Goal: Check status: Check status

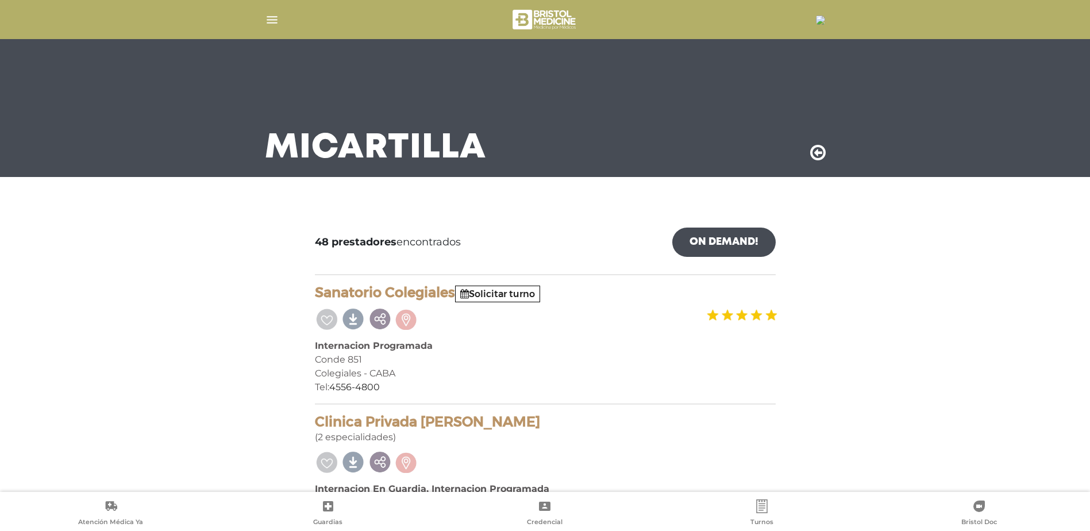
scroll to position [6179, 0]
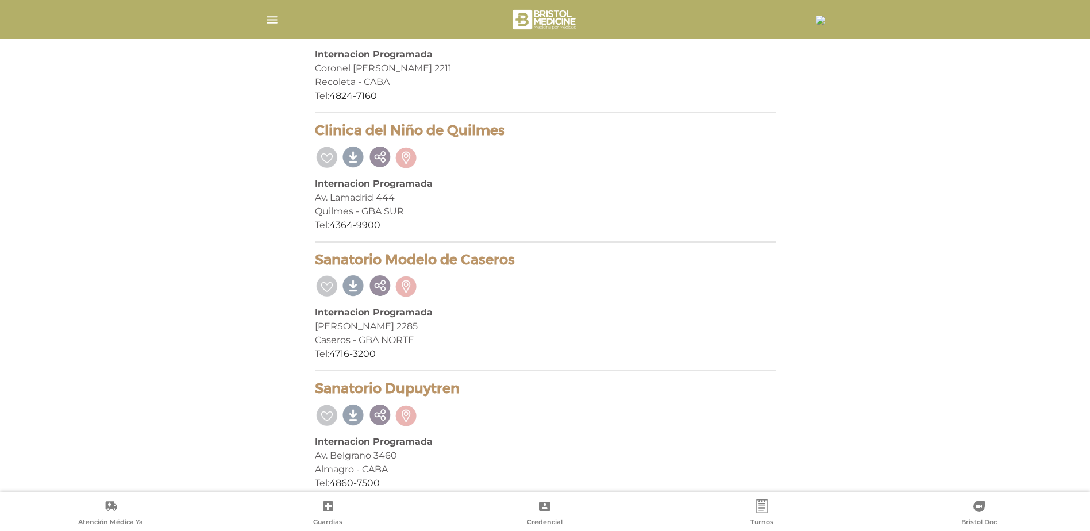
click at [258, 23] on div at bounding box center [545, 20] width 588 height 28
click at [271, 20] on img "button" at bounding box center [272, 20] width 14 height 14
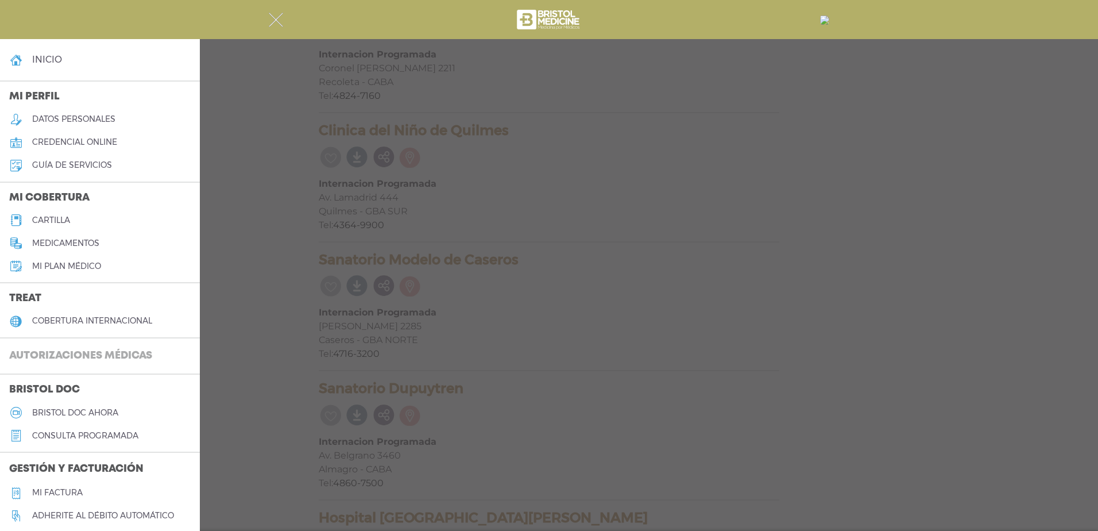
click at [87, 344] on link "Autorizaciones médicas" at bounding box center [100, 356] width 200 height 26
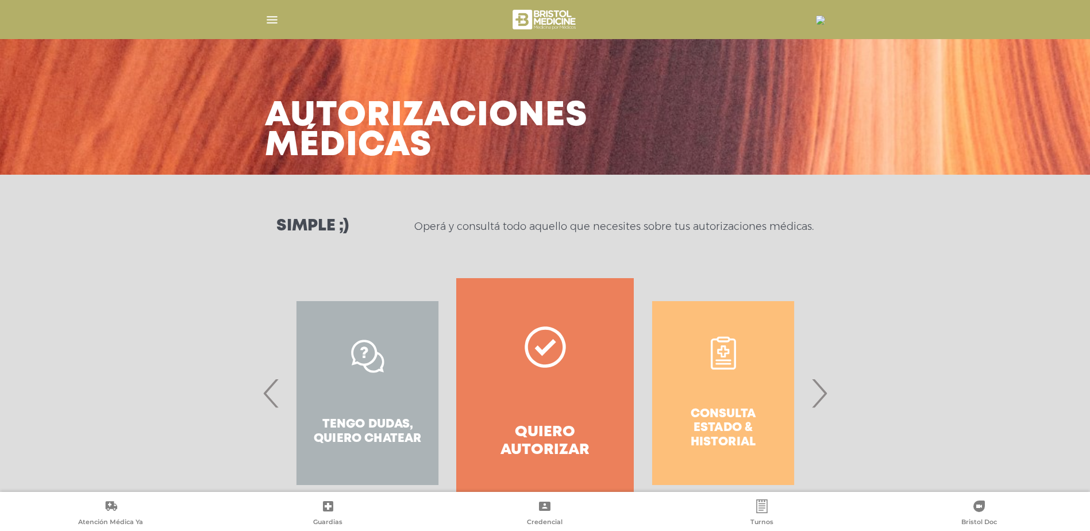
scroll to position [46, 0]
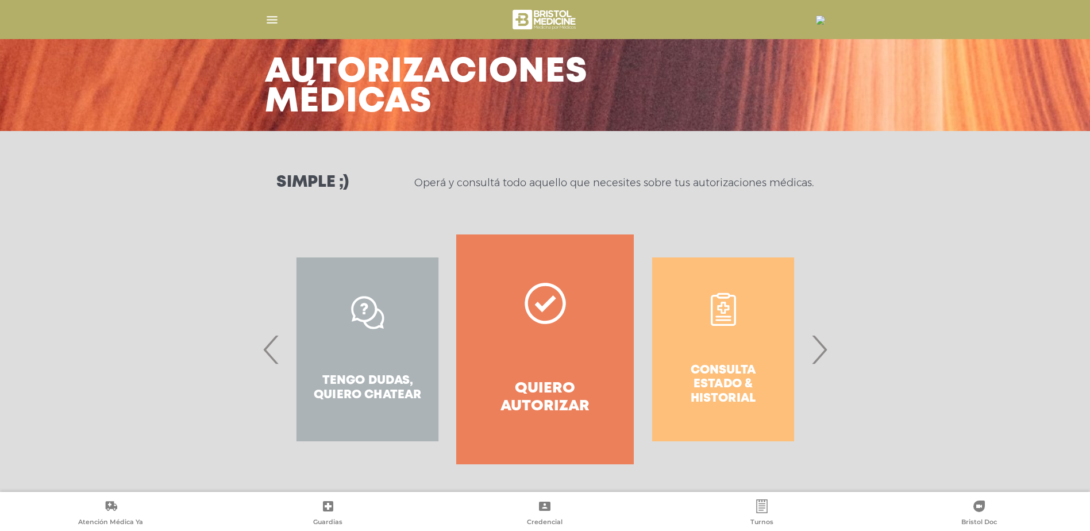
click at [708, 339] on div "Consulta estado & historial" at bounding box center [722, 349] width 177 height 230
click at [735, 328] on div "Consulta estado & historial" at bounding box center [722, 349] width 177 height 230
click at [730, 318] on div "Consulta estado & historial" at bounding box center [722, 349] width 177 height 230
click at [815, 359] on span "›" at bounding box center [819, 349] width 22 height 62
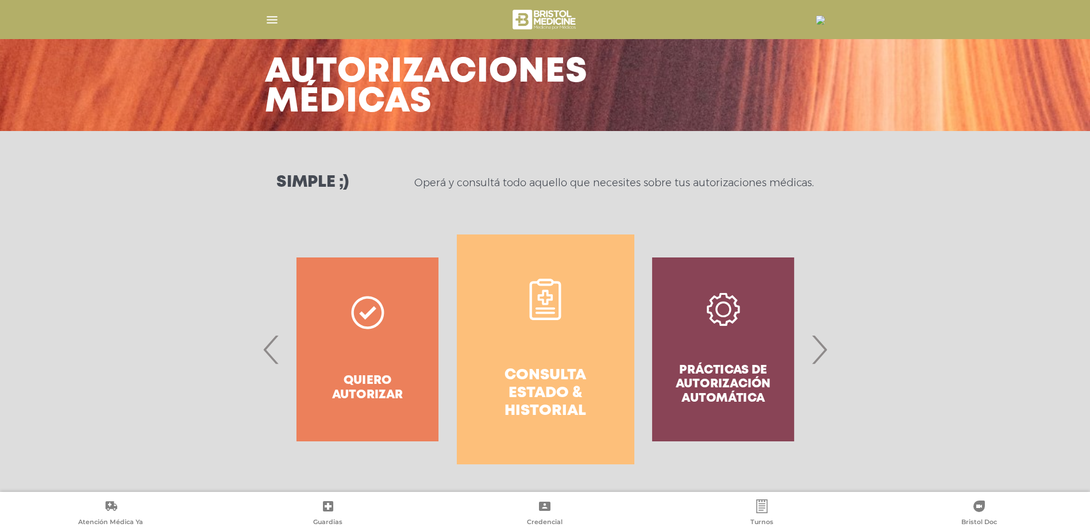
click at [555, 324] on link "Consulta estado & historial" at bounding box center [545, 349] width 177 height 230
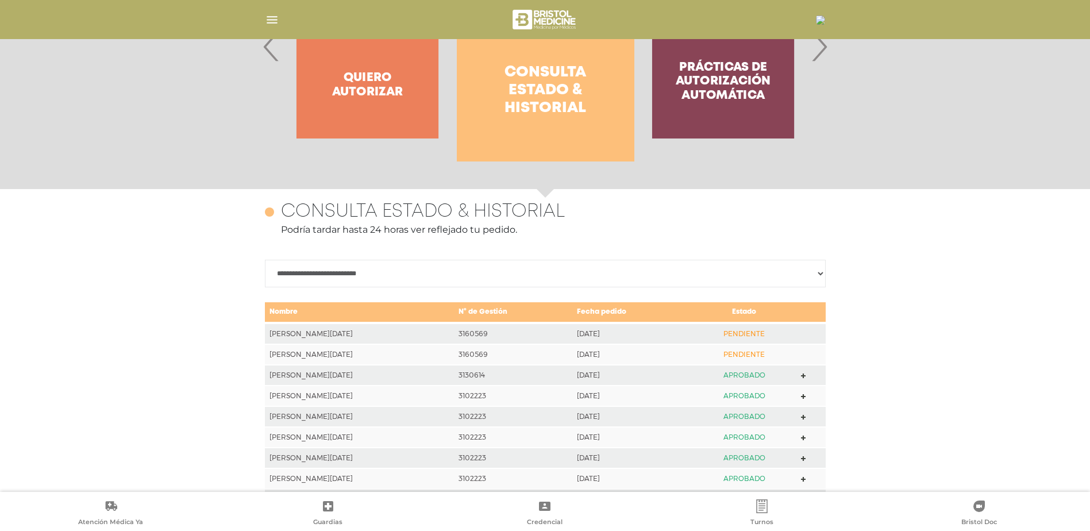
scroll to position [499, 0]
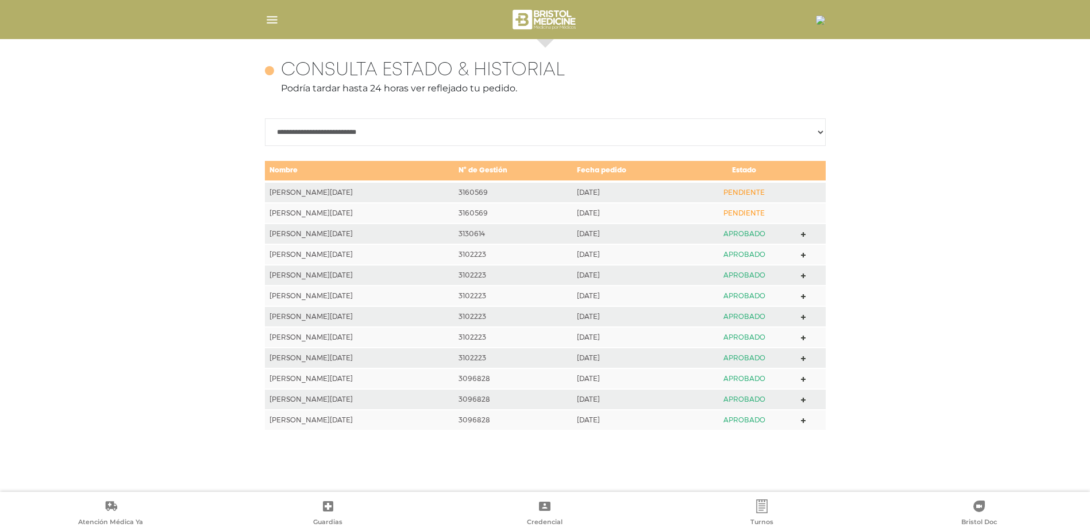
click at [755, 210] on td "PENDIENTE" at bounding box center [744, 213] width 105 height 21
click at [273, 22] on img "button" at bounding box center [272, 20] width 14 height 14
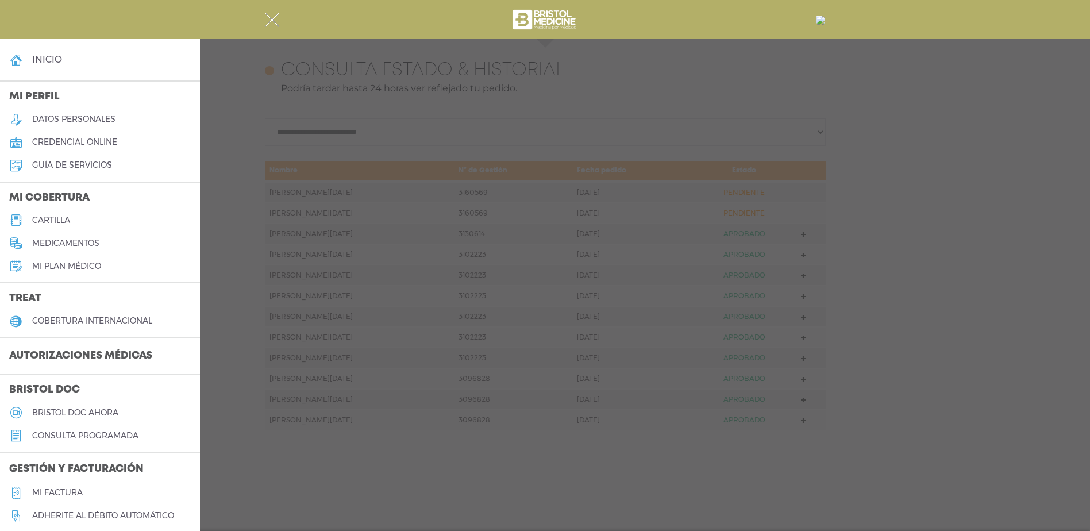
click at [426, 150] on div at bounding box center [545, 265] width 1090 height 531
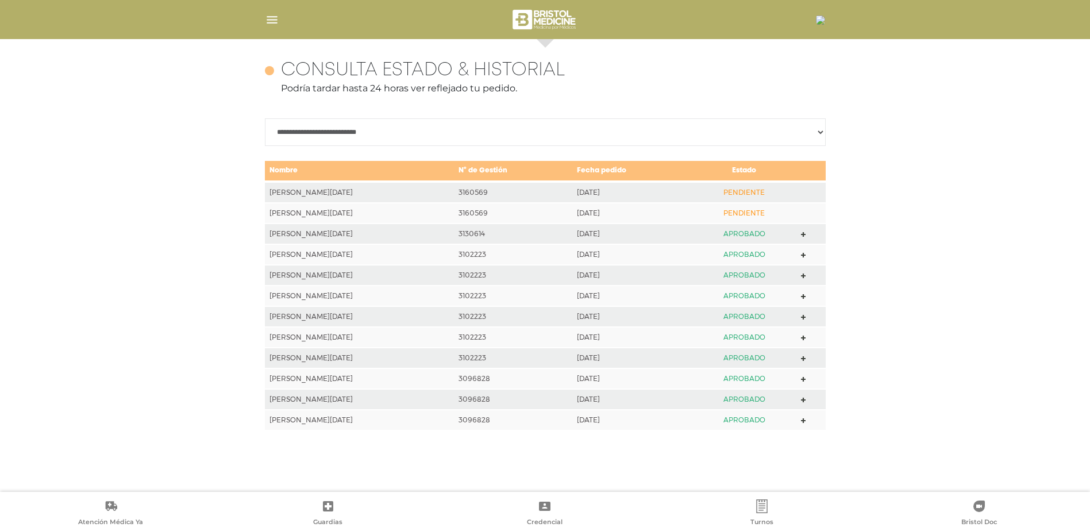
click at [368, 141] on select "**********" at bounding box center [545, 132] width 561 height 28
select select "**********"
click at [265, 118] on select "**********" at bounding box center [545, 132] width 561 height 28
click at [415, 145] on select "**********" at bounding box center [545, 132] width 561 height 28
click at [879, 119] on div "**********" at bounding box center [545, 265] width 1090 height 453
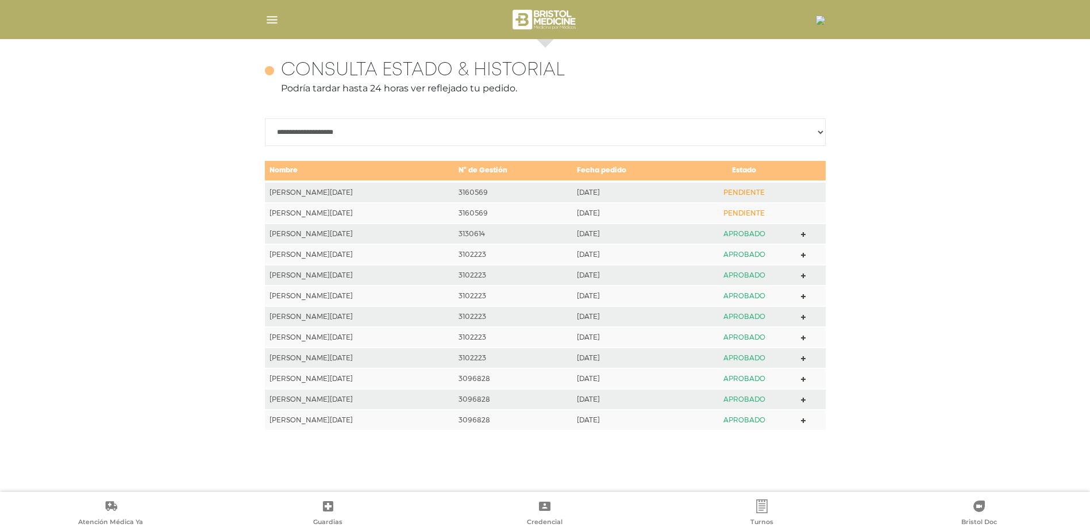
click at [265, 22] on img "button" at bounding box center [272, 20] width 14 height 14
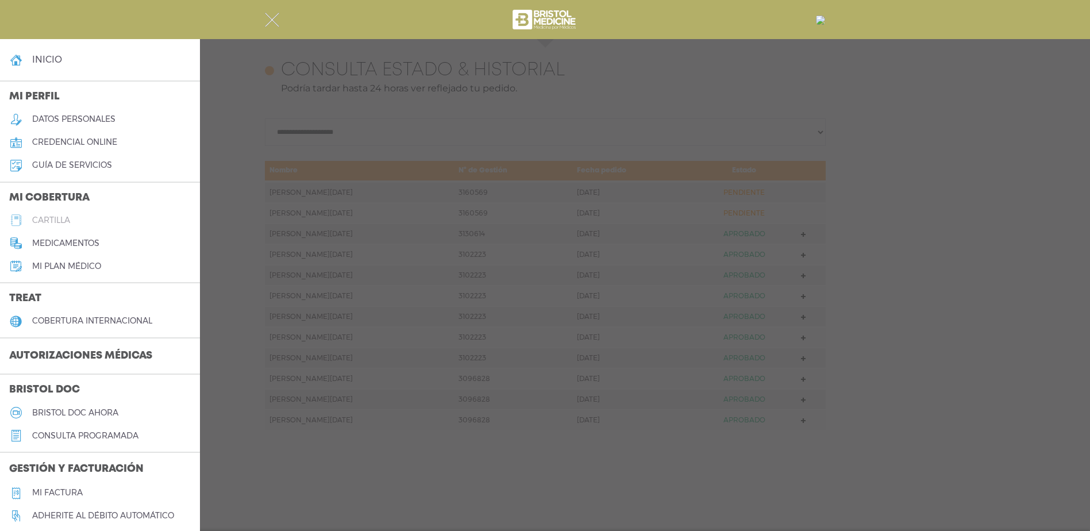
drag, startPoint x: 199, startPoint y: 224, endPoint x: 134, endPoint y: 323, distance: 118.7
click at [134, 323] on h5 "cobertura internacional" at bounding box center [92, 321] width 120 height 10
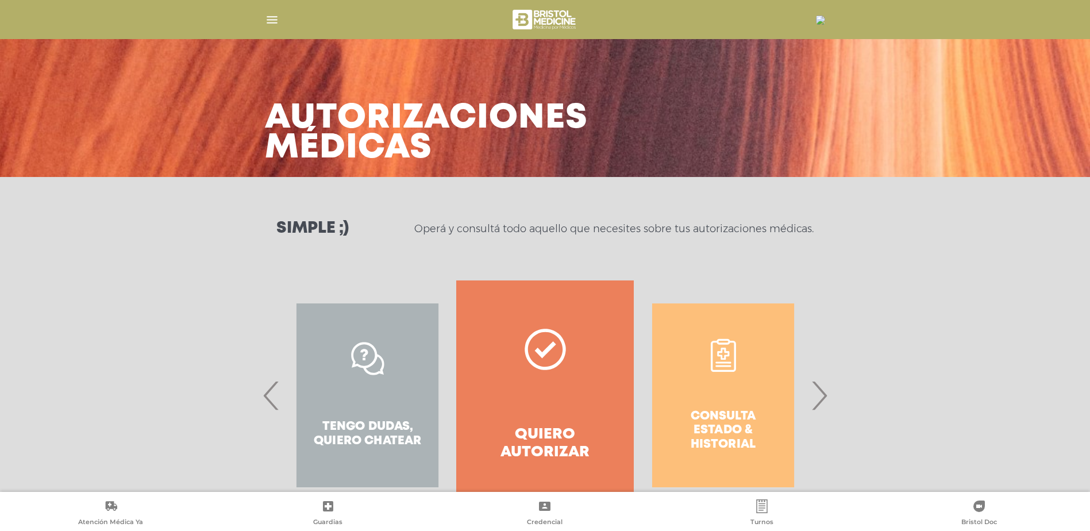
click at [271, 23] on img "button" at bounding box center [272, 20] width 14 height 14
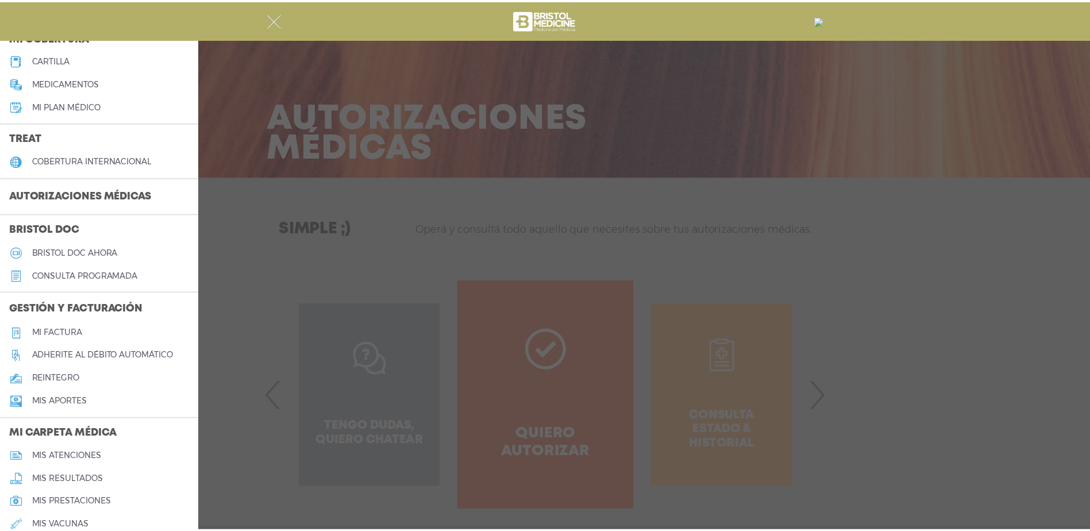
scroll to position [103, 0]
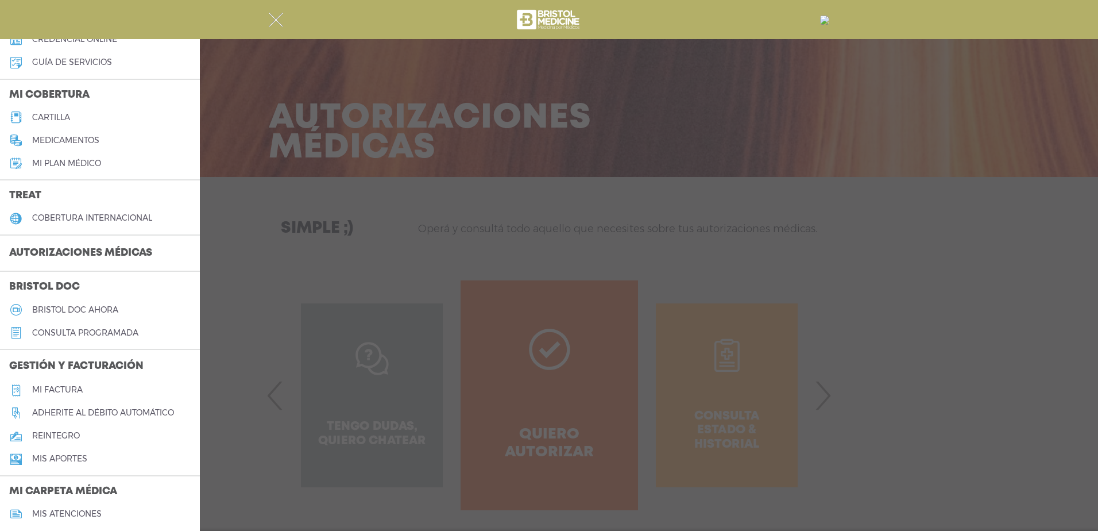
click at [57, 438] on h5 "reintegro" at bounding box center [56, 436] width 48 height 10
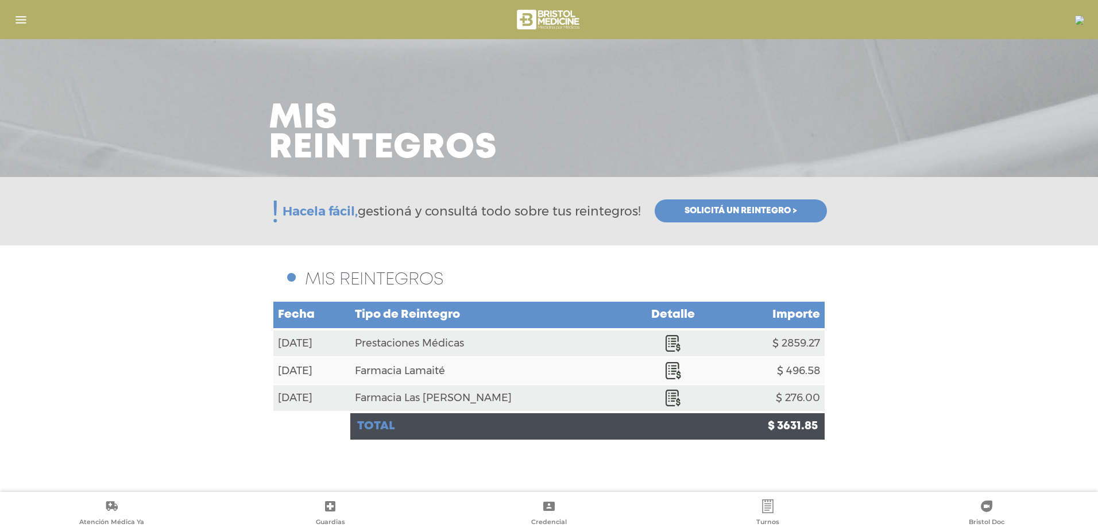
click at [785, 349] on td "$ 2859.27" at bounding box center [771, 343] width 107 height 28
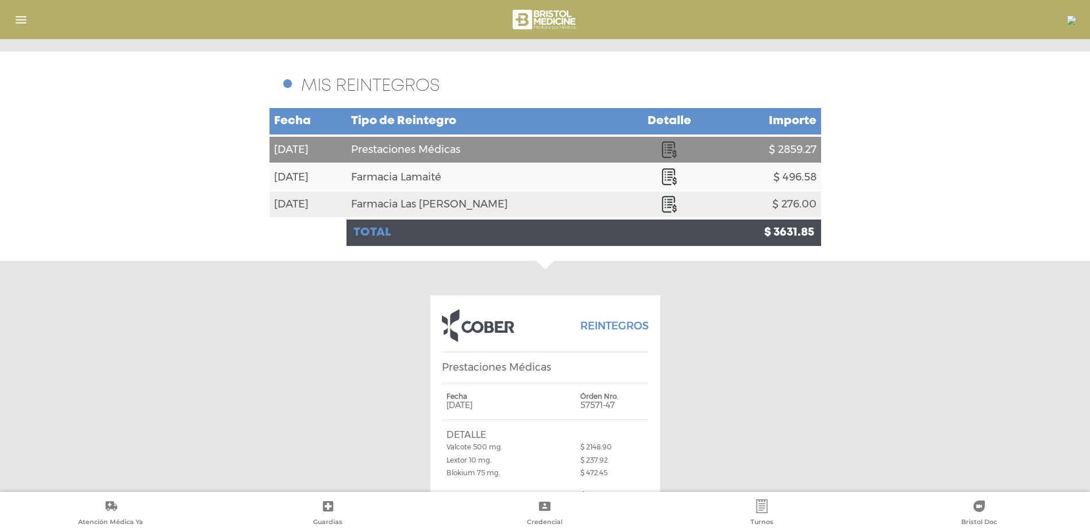
scroll to position [252, 0]
click at [662, 169] on icon at bounding box center [668, 176] width 13 height 17
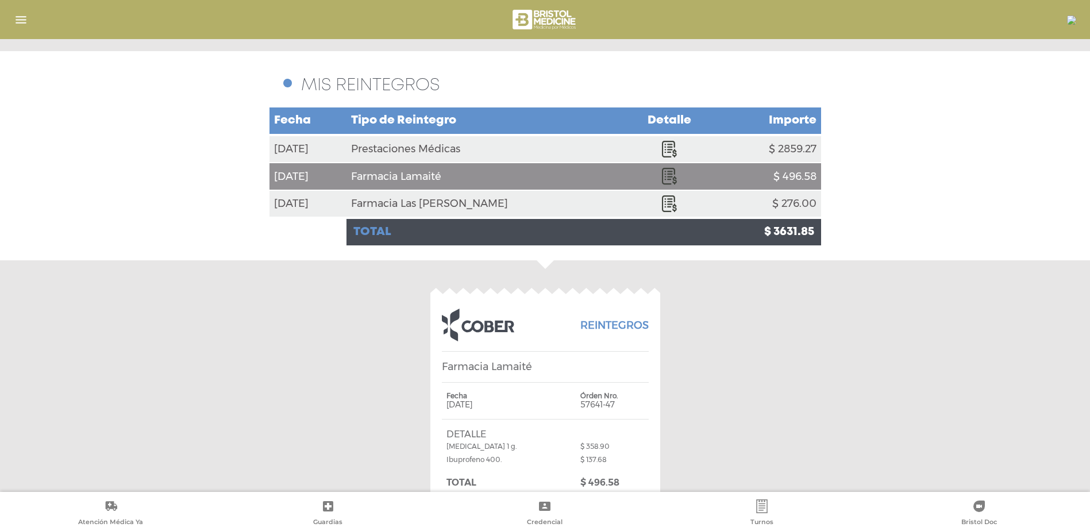
scroll to position [238, 0]
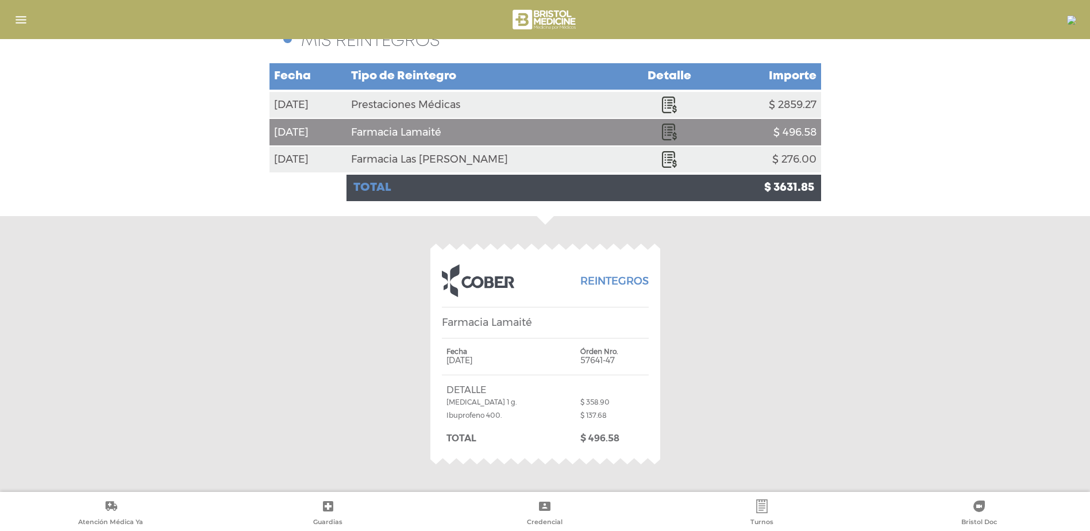
click at [662, 161] on icon at bounding box center [668, 159] width 13 height 17
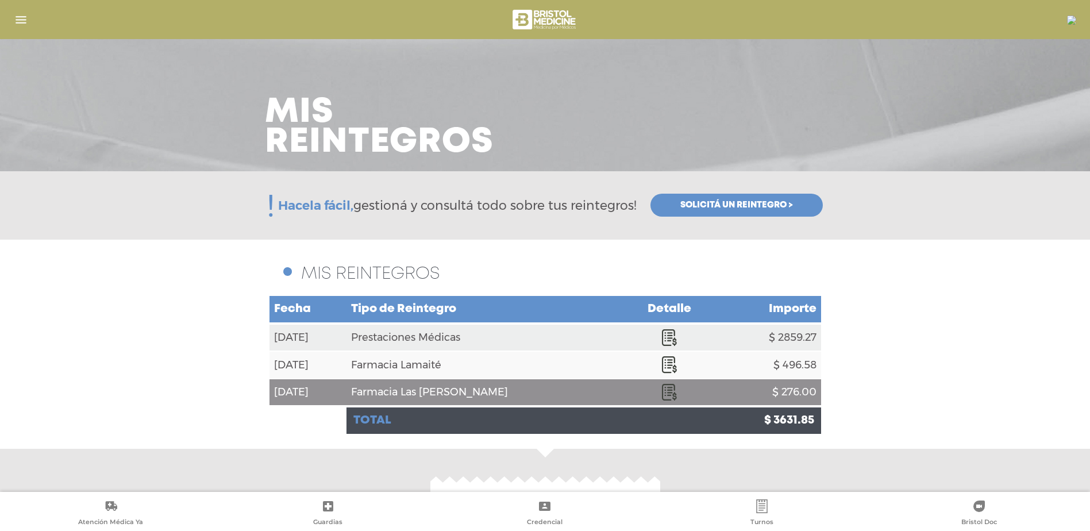
scroll to position [0, 0]
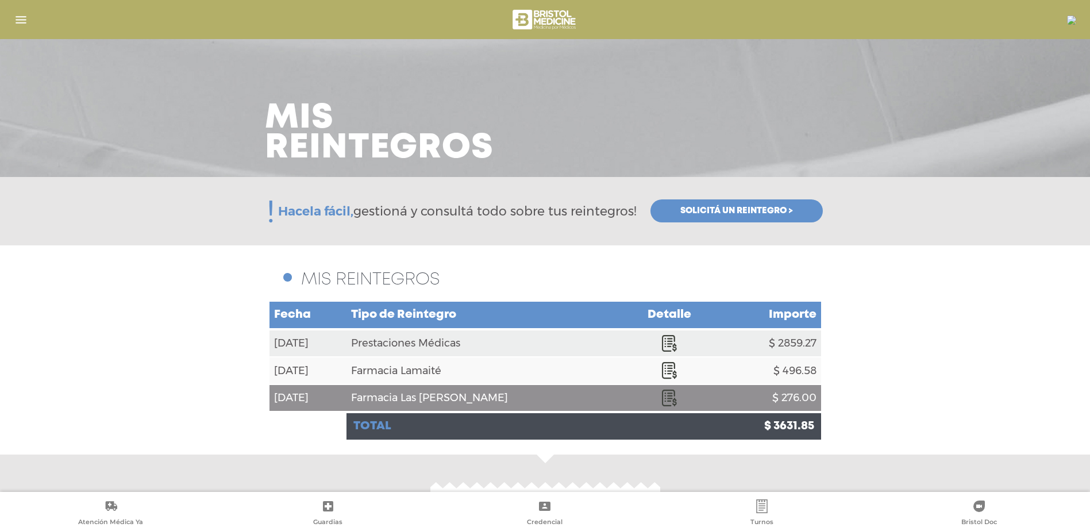
click at [706, 199] on span "Solicitá un reintegro >" at bounding box center [729, 211] width 186 height 41
click at [705, 202] on link "Solicitá un reintegro >" at bounding box center [736, 210] width 172 height 23
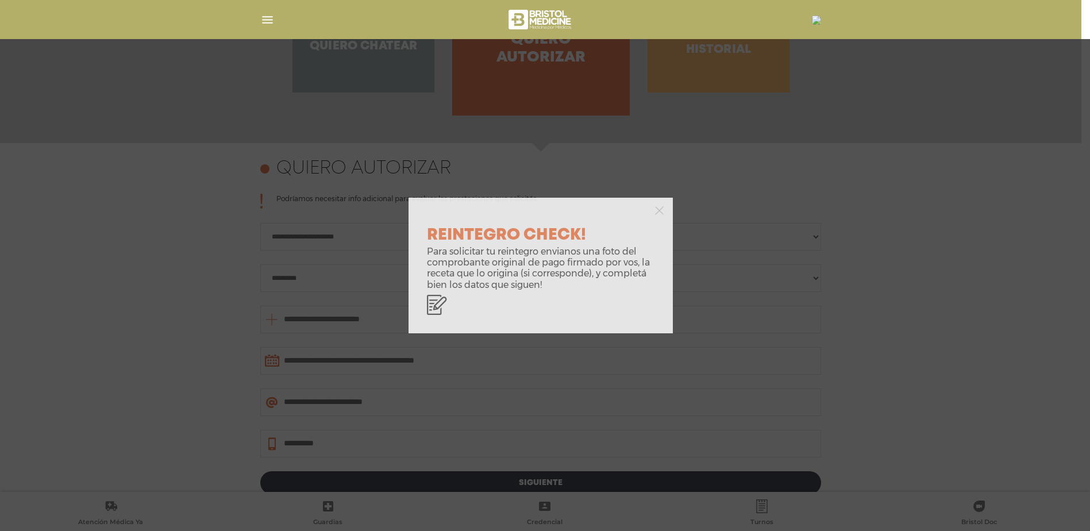
scroll to position [499, 0]
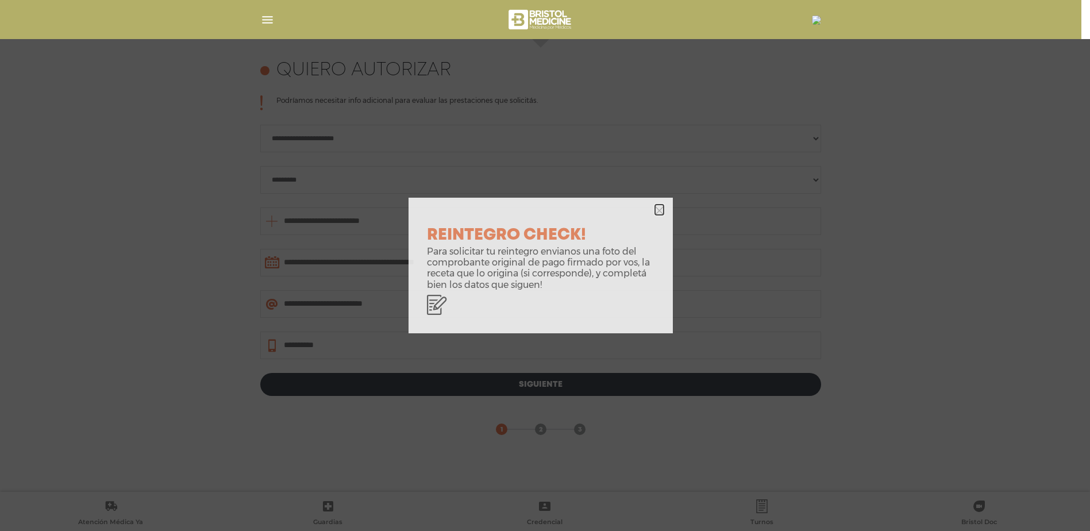
click at [657, 204] on icon "button" at bounding box center [659, 209] width 9 height 13
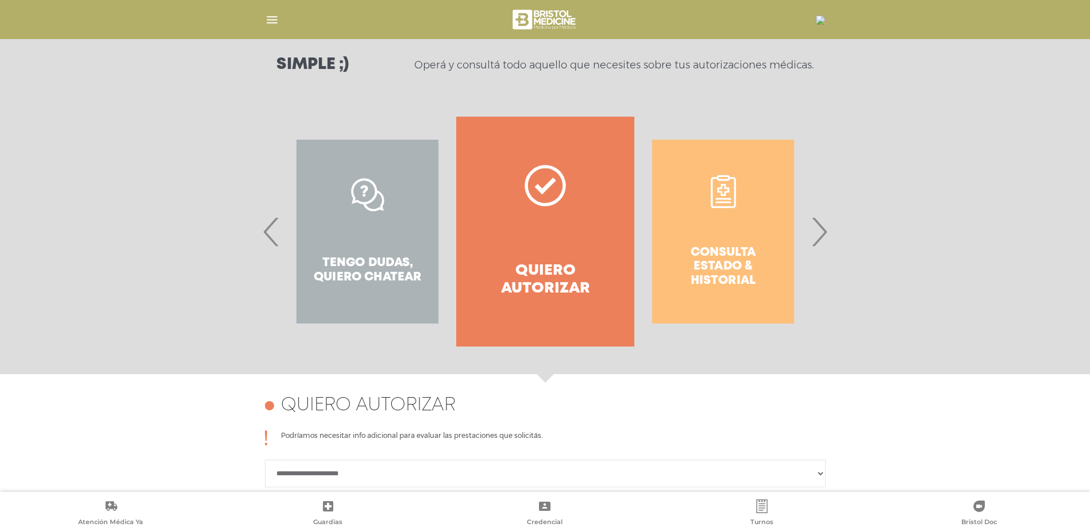
scroll to position [154, 0]
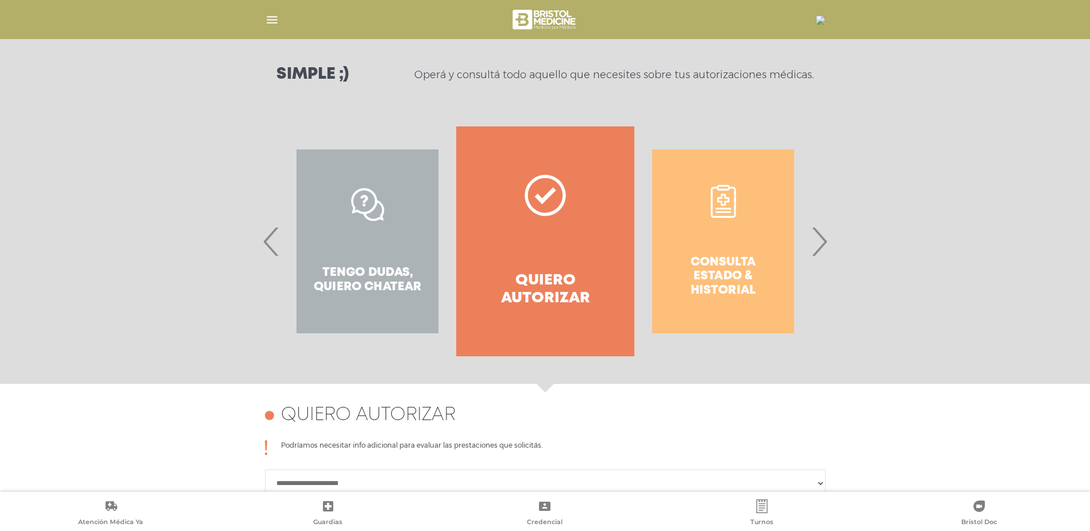
click at [723, 235] on div "Consulta estado & historial" at bounding box center [722, 241] width 177 height 230
click at [277, 22] on img "button" at bounding box center [272, 20] width 14 height 14
